Goal: Task Accomplishment & Management: Complete application form

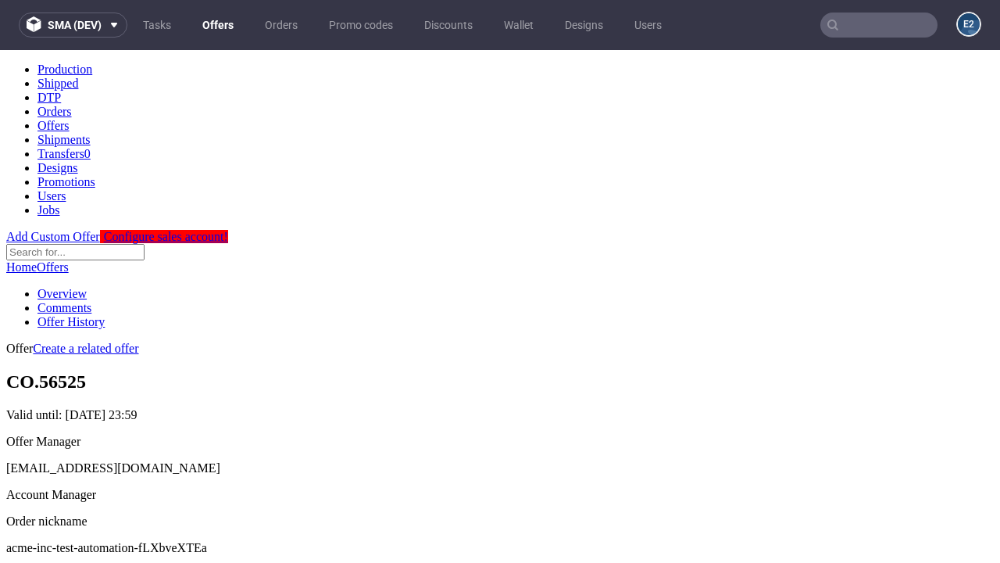
scroll to position [155, 0]
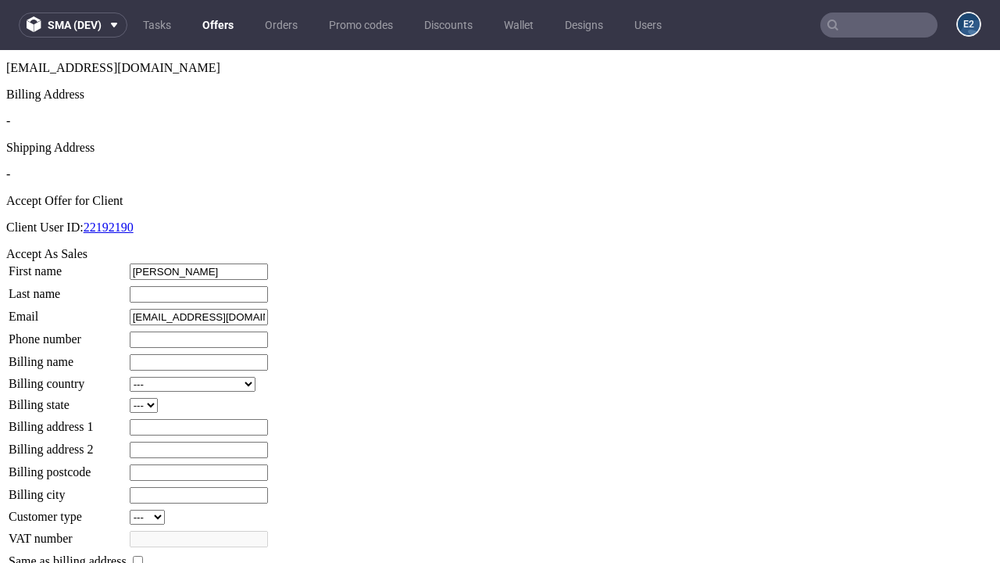
type input "[PERSON_NAME]"
type input "[PERSON_NAME]-Watsica"
type input "1509813888"
type input "Vita0"
select select "13"
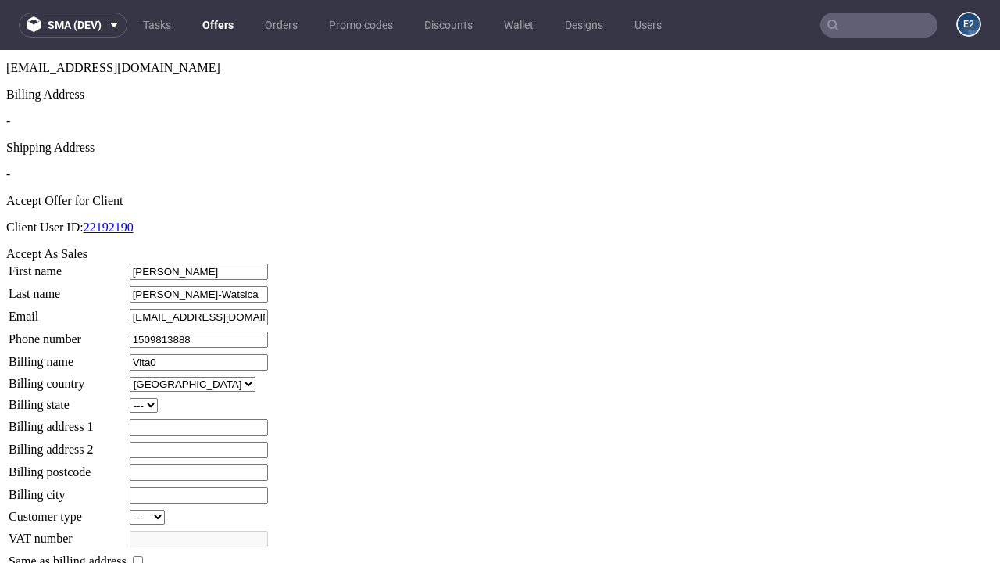
type input "Vita0"
type input "2 Woodside"
select select "132"
type input "2 Woodside"
type input "LM25 4WV"
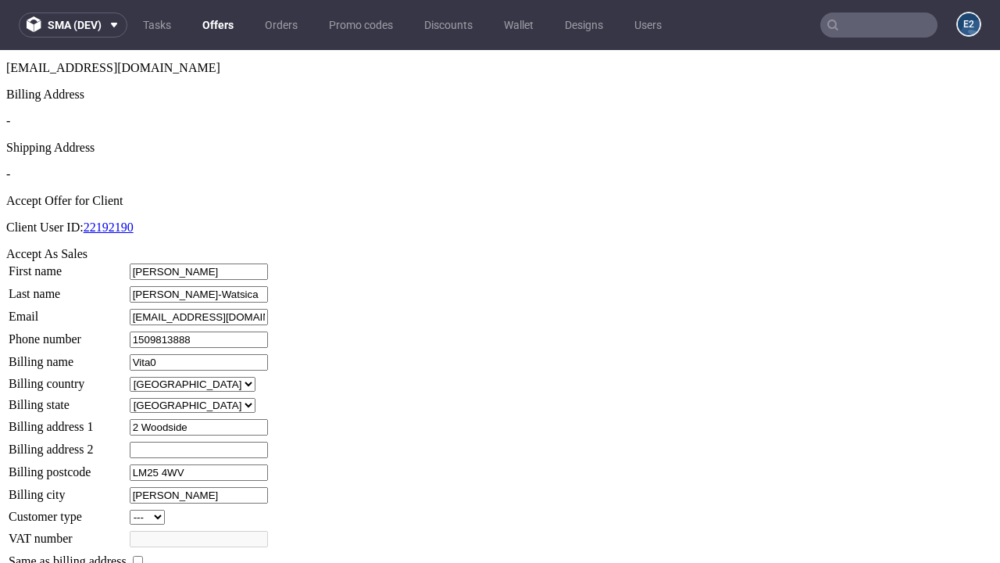
type input "[PERSON_NAME]"
click at [143, 556] on input "checkbox" at bounding box center [138, 561] width 10 height 10
checkbox input "true"
type input "Vita0"
select select "13"
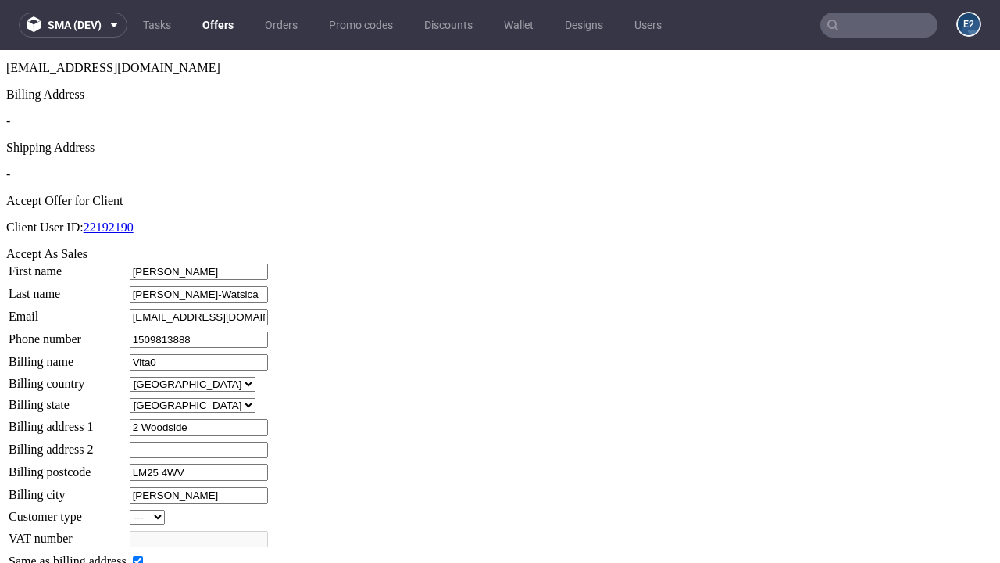
type input "2 Woodside"
type input "LM25 4WV"
type input "[PERSON_NAME]"
select select "132"
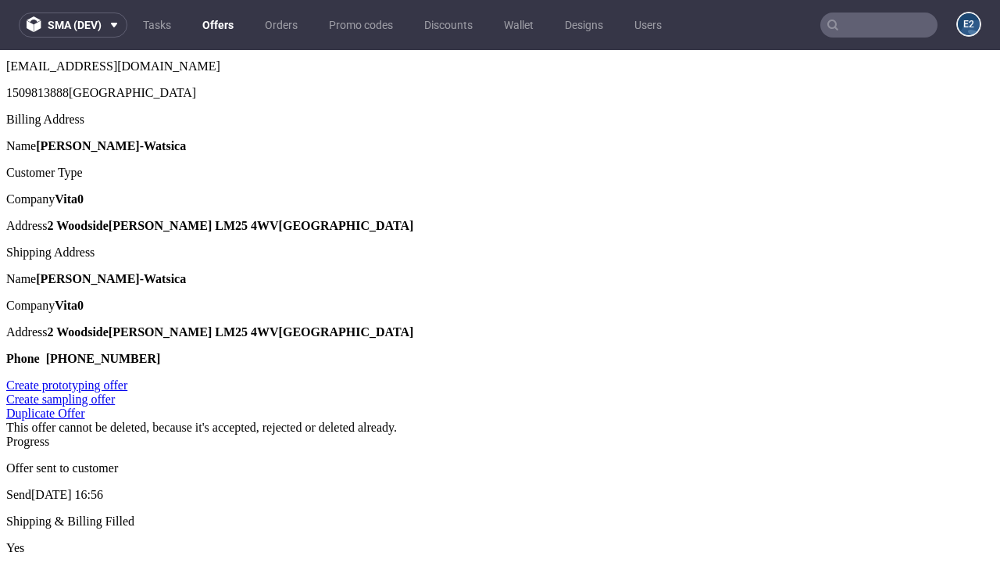
scroll to position [0, 0]
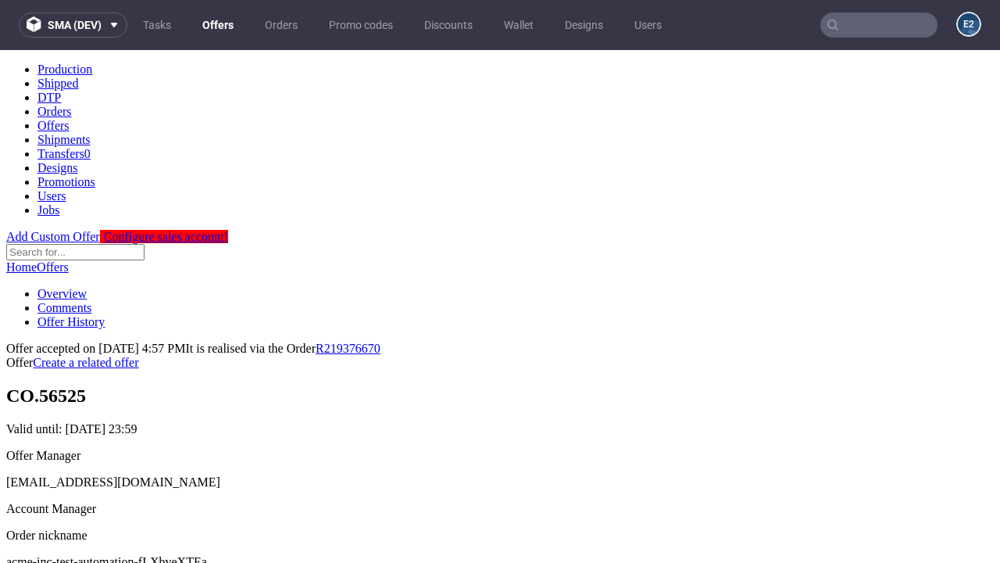
type input "[DATE]"
select select "12214305"
type input "In progress..."
